Goal: Task Accomplishment & Management: Complete application form

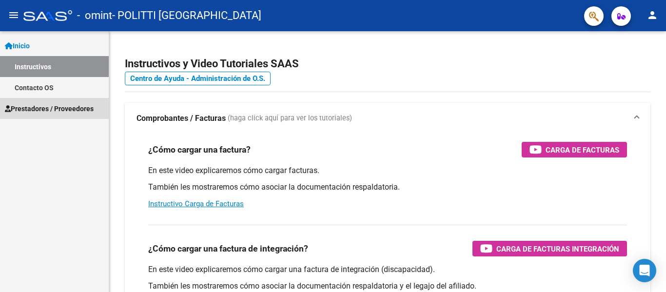
click at [47, 107] on span "Prestadores / Proveedores" at bounding box center [49, 108] width 89 height 11
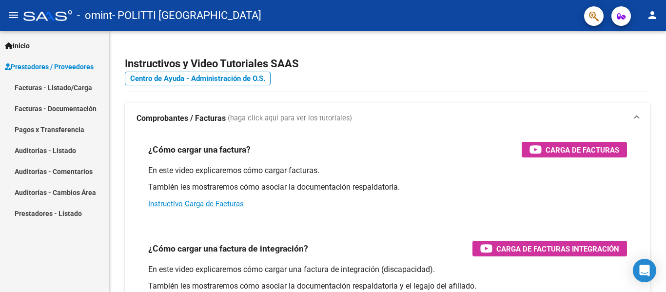
click at [61, 89] on link "Facturas - Listado/Carga" at bounding box center [54, 87] width 109 height 21
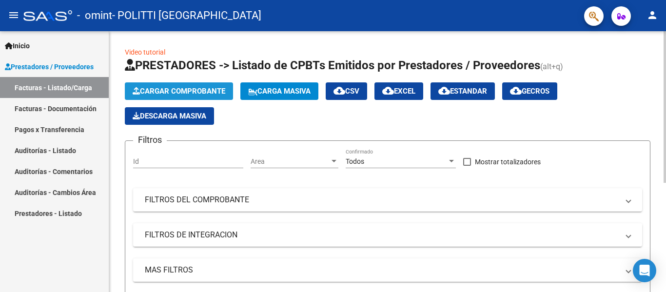
click at [182, 91] on span "Cargar Comprobante" at bounding box center [179, 91] width 93 height 9
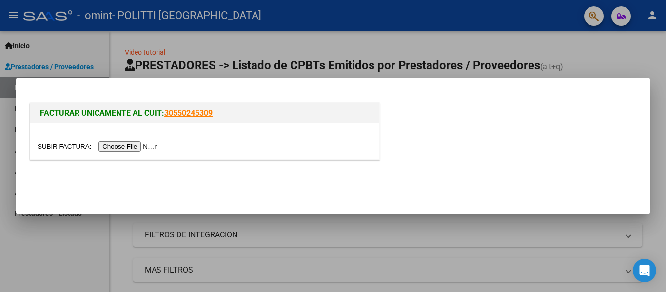
click at [153, 145] on input "file" at bounding box center [99, 146] width 123 height 10
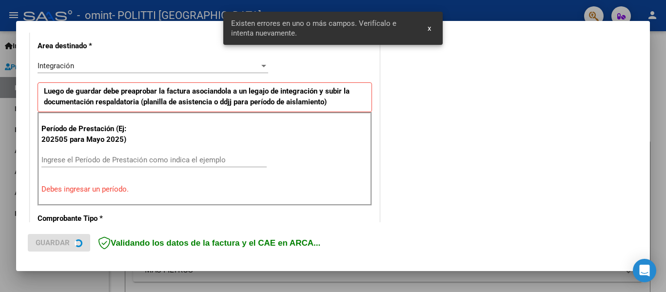
scroll to position [226, 0]
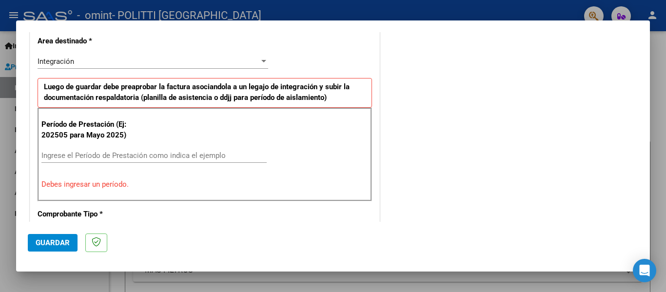
click at [228, 159] on input "Ingrese el Período de Prestación como indica el ejemplo" at bounding box center [153, 155] width 225 height 9
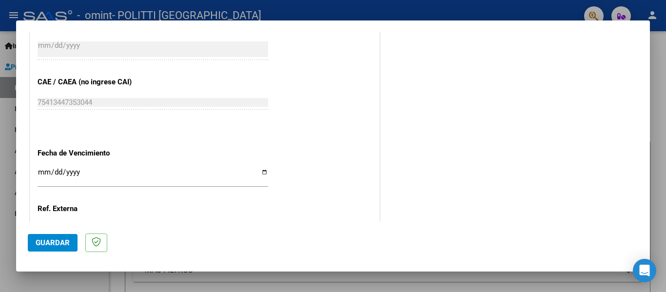
scroll to position [616, 0]
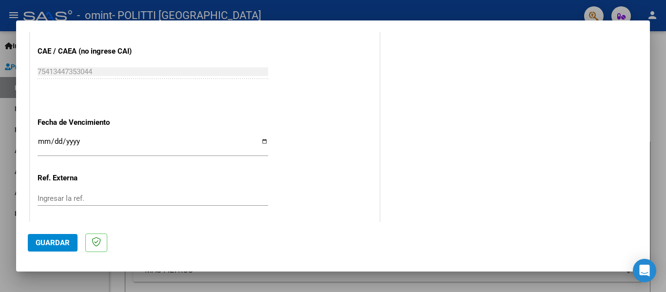
type input "202508"
click at [260, 140] on input "Ingresar la fecha" at bounding box center [153, 145] width 231 height 16
type input "[DATE]"
click at [58, 239] on span "Guardar" at bounding box center [53, 242] width 34 height 9
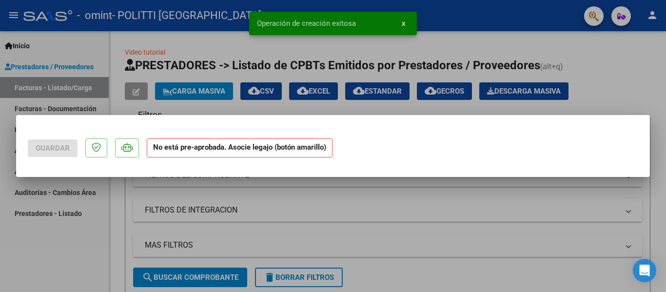
scroll to position [0, 0]
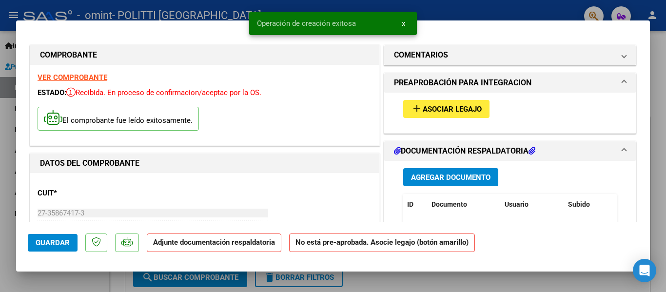
click at [468, 112] on span "Asociar Legajo" at bounding box center [452, 109] width 59 height 9
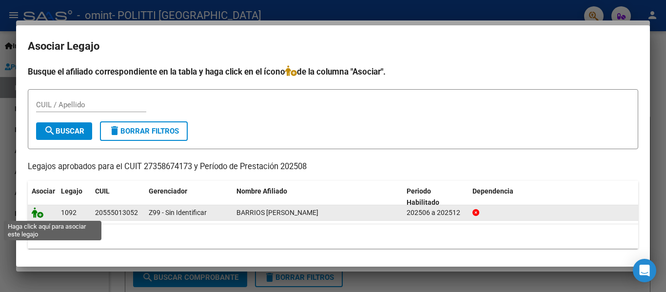
click at [39, 212] on icon at bounding box center [38, 212] width 12 height 11
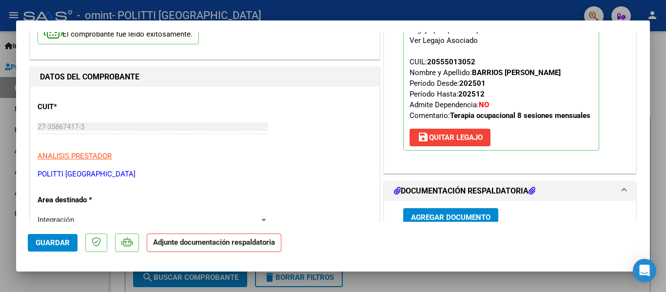
scroll to position [97, 0]
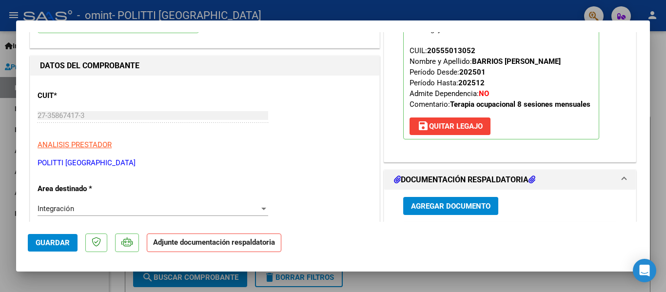
click at [424, 206] on span "Agregar Documento" at bounding box center [450, 206] width 79 height 9
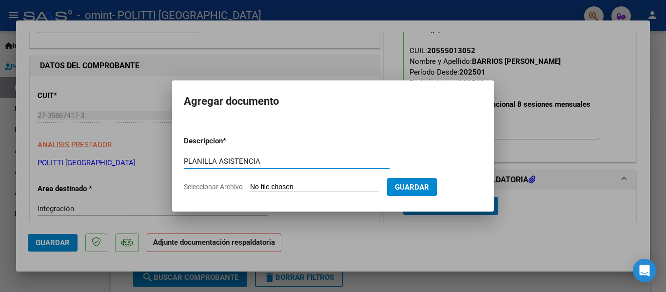
type input "PLANILLA ASISTENCIA"
click at [286, 187] on input "Seleccionar Archivo" at bounding box center [314, 187] width 129 height 9
click at [218, 185] on span "Seleccionar Archivo" at bounding box center [213, 187] width 59 height 8
click at [250, 185] on input "Seleccionar Archivo" at bounding box center [314, 187] width 129 height 9
type input "C:\fakepath\ASISTENCIA AGOSTO BARRIOS.pdf"
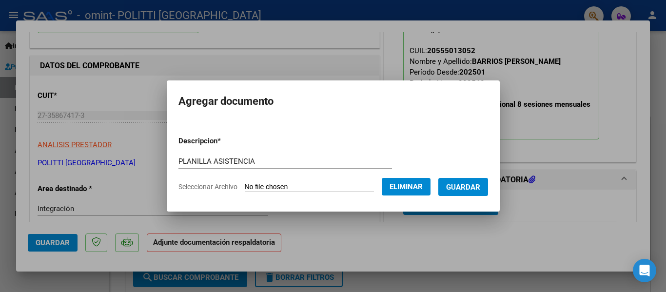
click at [466, 190] on span "Guardar" at bounding box center [463, 187] width 34 height 9
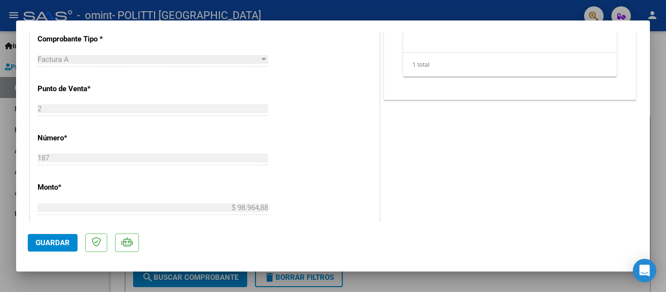
scroll to position [683, 0]
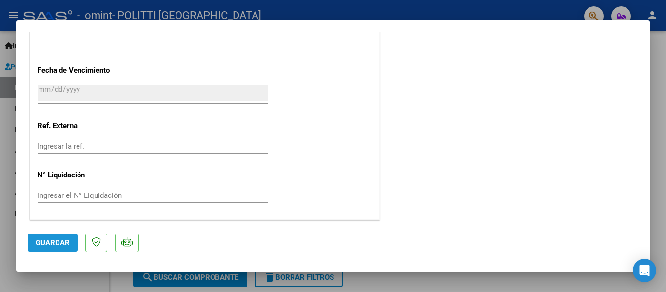
click at [52, 239] on span "Guardar" at bounding box center [53, 242] width 34 height 9
click at [0, 94] on div at bounding box center [333, 146] width 666 height 292
type input "$ 0,00"
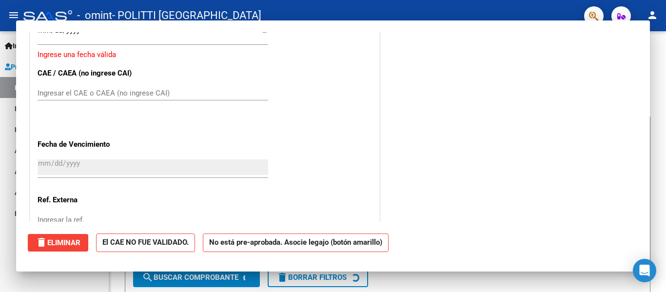
scroll to position [0, 0]
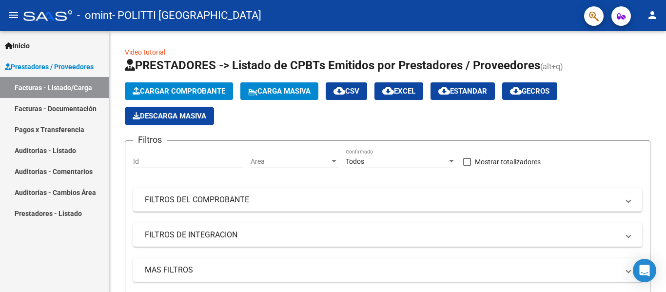
click at [55, 123] on link "Pagos x Transferencia" at bounding box center [54, 129] width 109 height 21
